Goal: Transaction & Acquisition: Purchase product/service

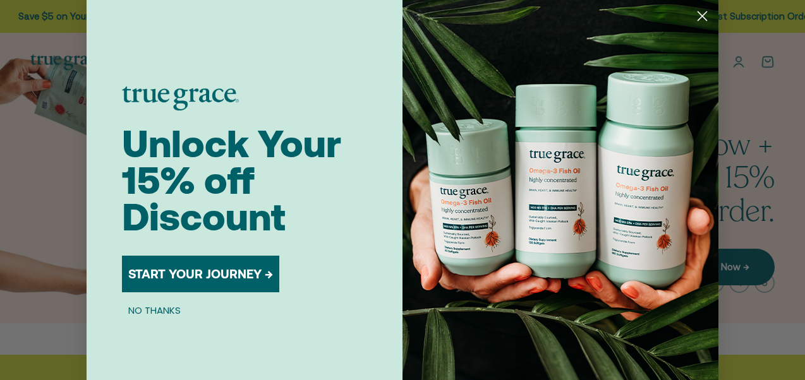
click at [698, 12] on icon "Close dialog" at bounding box center [702, 16] width 9 height 9
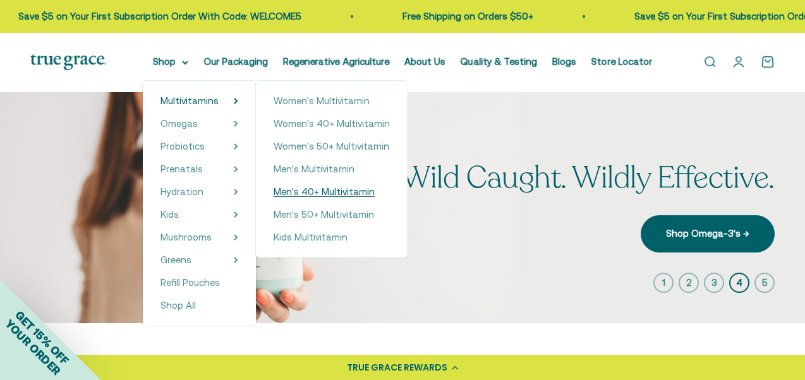
click at [325, 196] on span "Men's 40+ Multivitamin" at bounding box center [324, 191] width 101 height 11
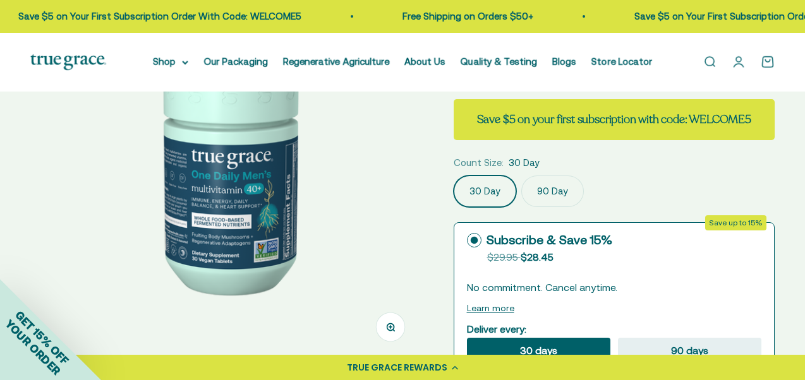
click at [541, 198] on label "90 Day" at bounding box center [552, 192] width 63 height 32
click at [454, 176] on input "90 Day" at bounding box center [453, 175] width 1 height 1
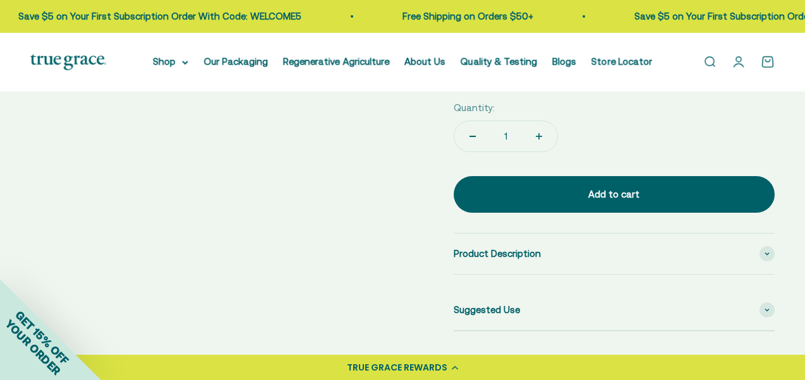
scroll to position [519, 0]
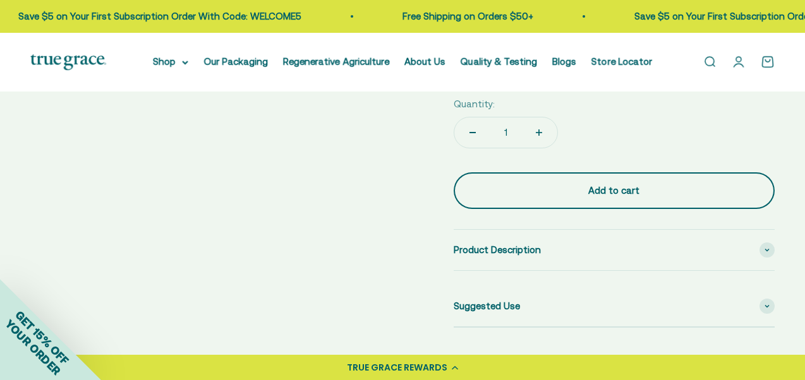
click at [581, 193] on div "Add to cart" at bounding box center [614, 190] width 271 height 15
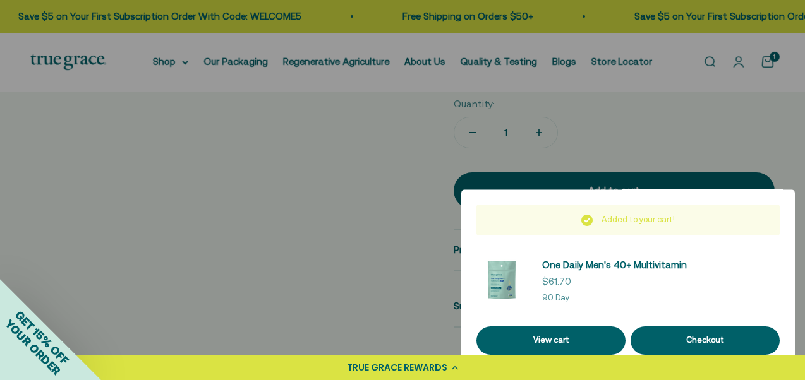
click at [402, 179] on div at bounding box center [402, 190] width 805 height 380
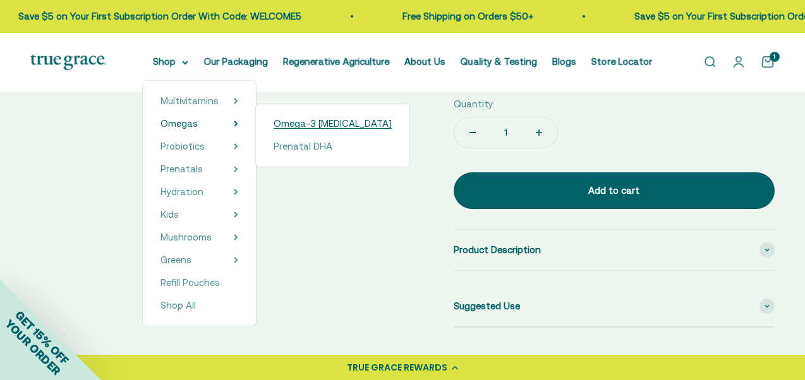
click at [320, 123] on span "Omega-3 [MEDICAL_DATA]" at bounding box center [333, 123] width 118 height 11
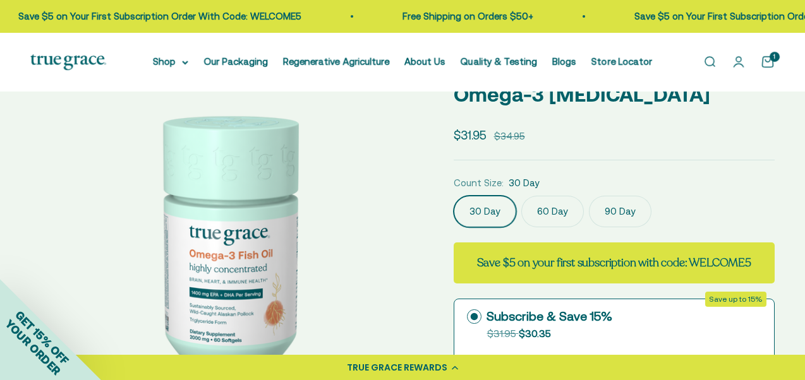
click at [549, 207] on label "60 Day" at bounding box center [552, 212] width 63 height 32
click at [454, 196] on input "60 Day" at bounding box center [453, 195] width 1 height 1
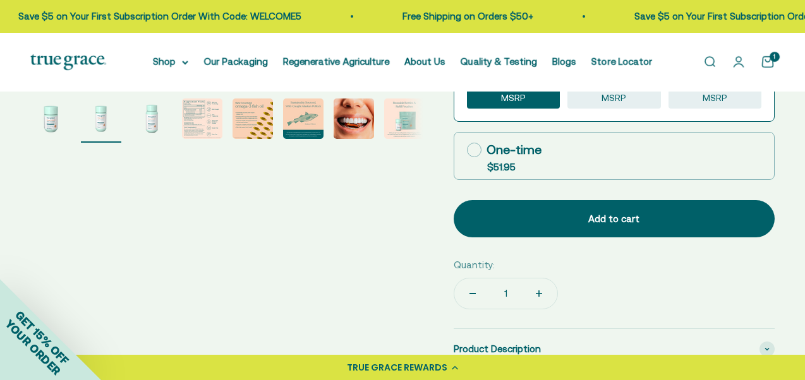
scroll to position [436, 0]
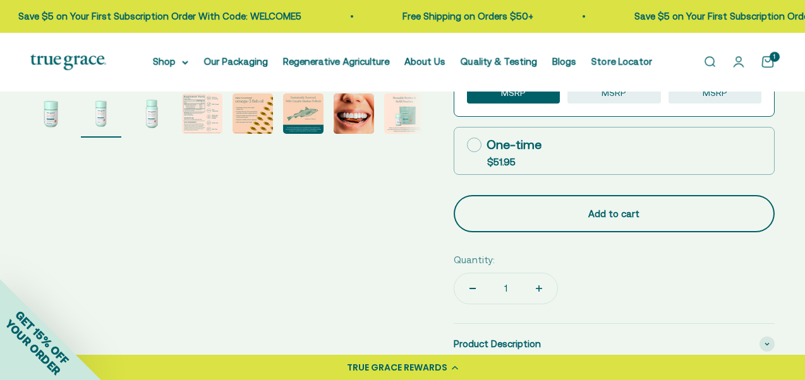
click at [610, 222] on button "Add to cart" at bounding box center [615, 213] width 322 height 37
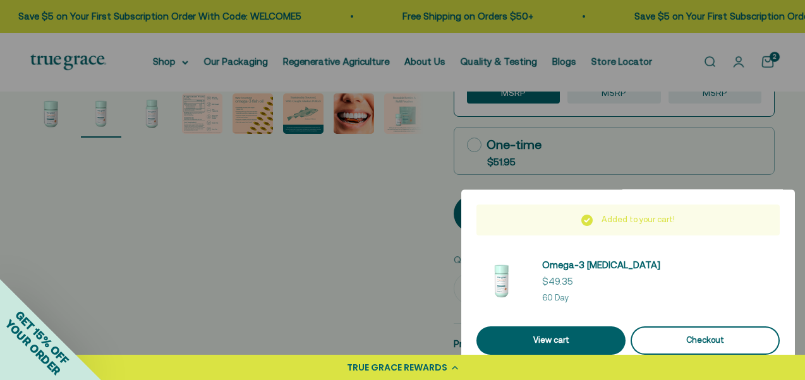
click at [687, 335] on div "Checkout" at bounding box center [705, 340] width 119 height 13
